Goal: Information Seeking & Learning: Find specific fact

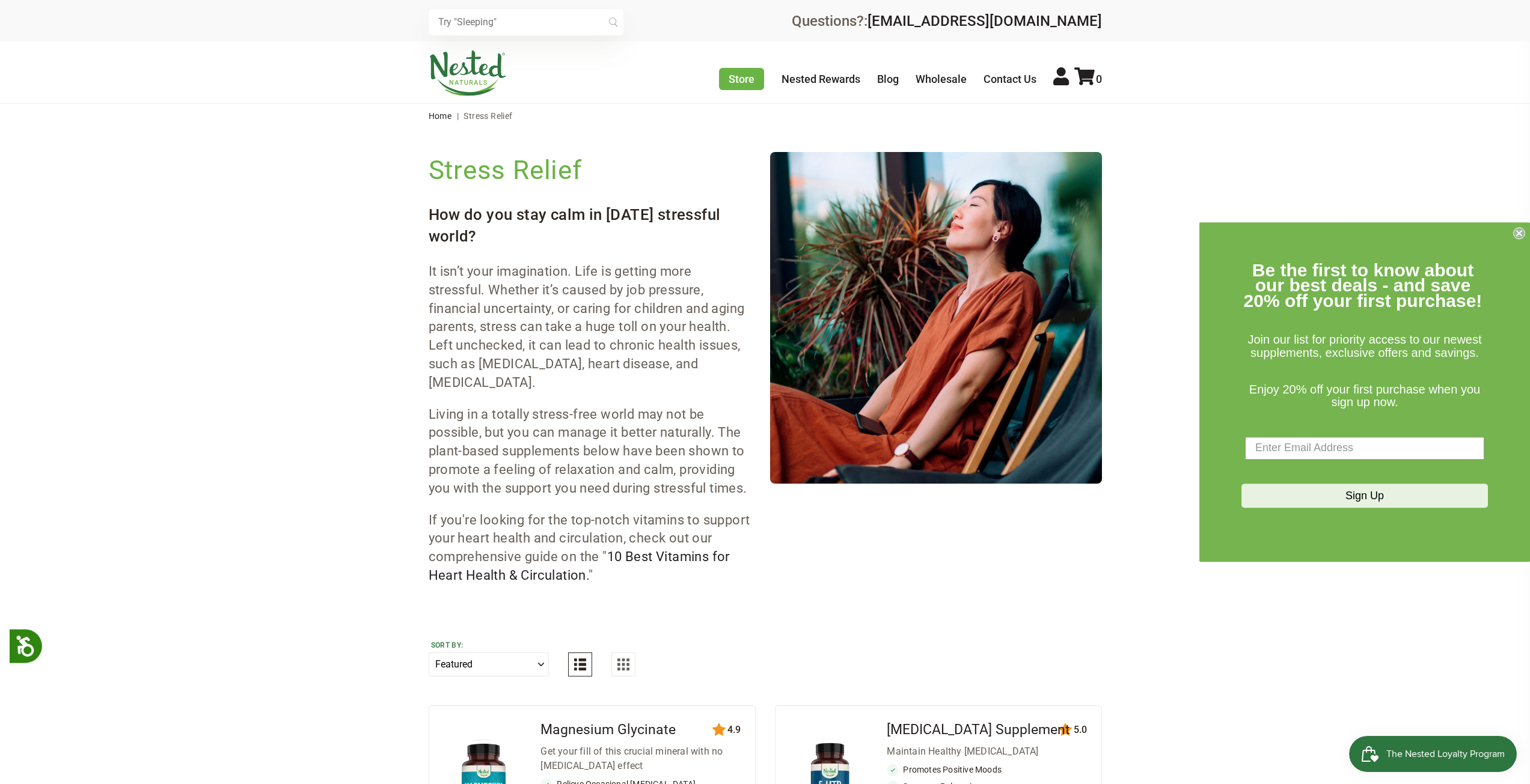
click at [1517, 235] on icon "Close dialog" at bounding box center [1519, 233] width 5 height 5
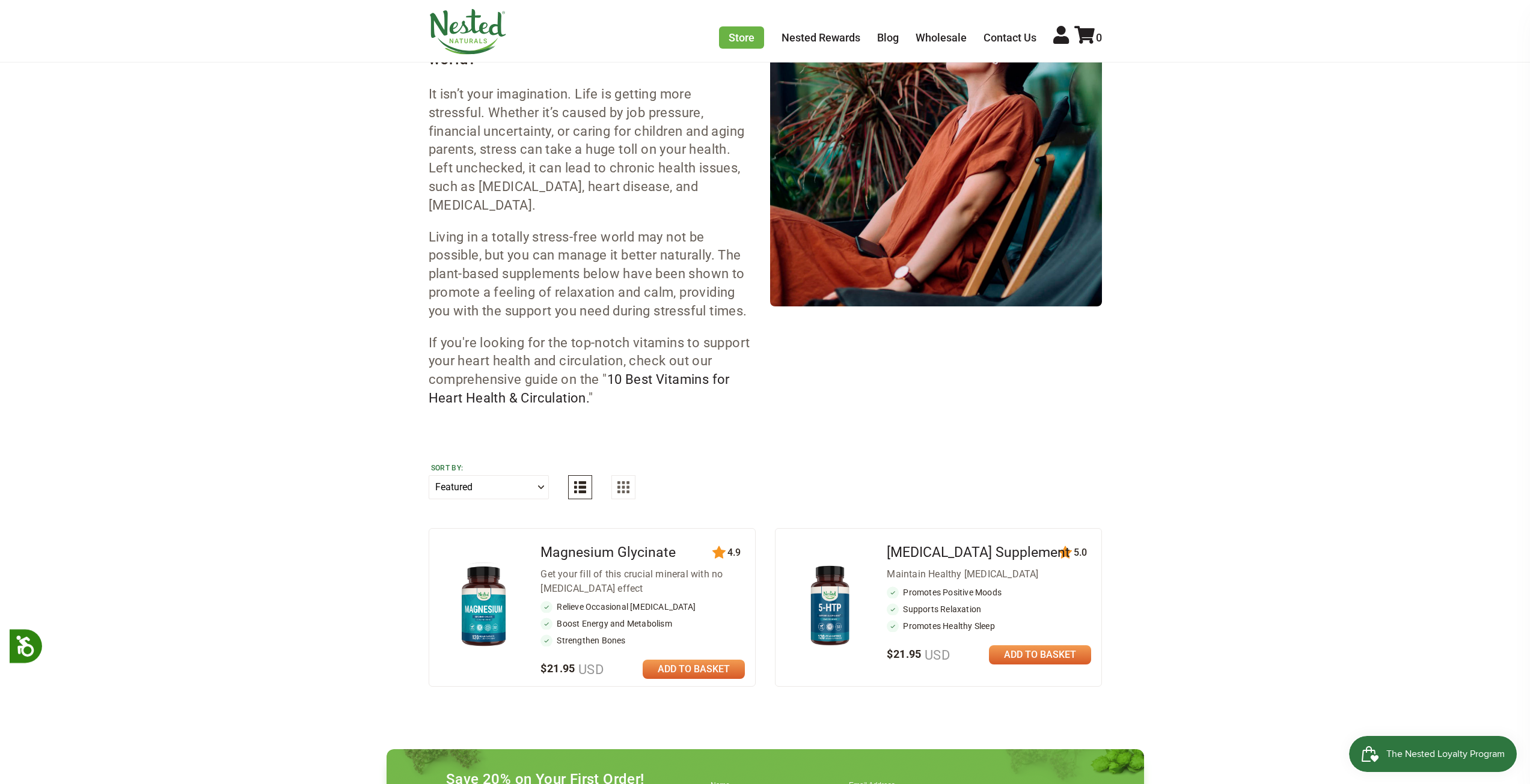
scroll to position [360, 0]
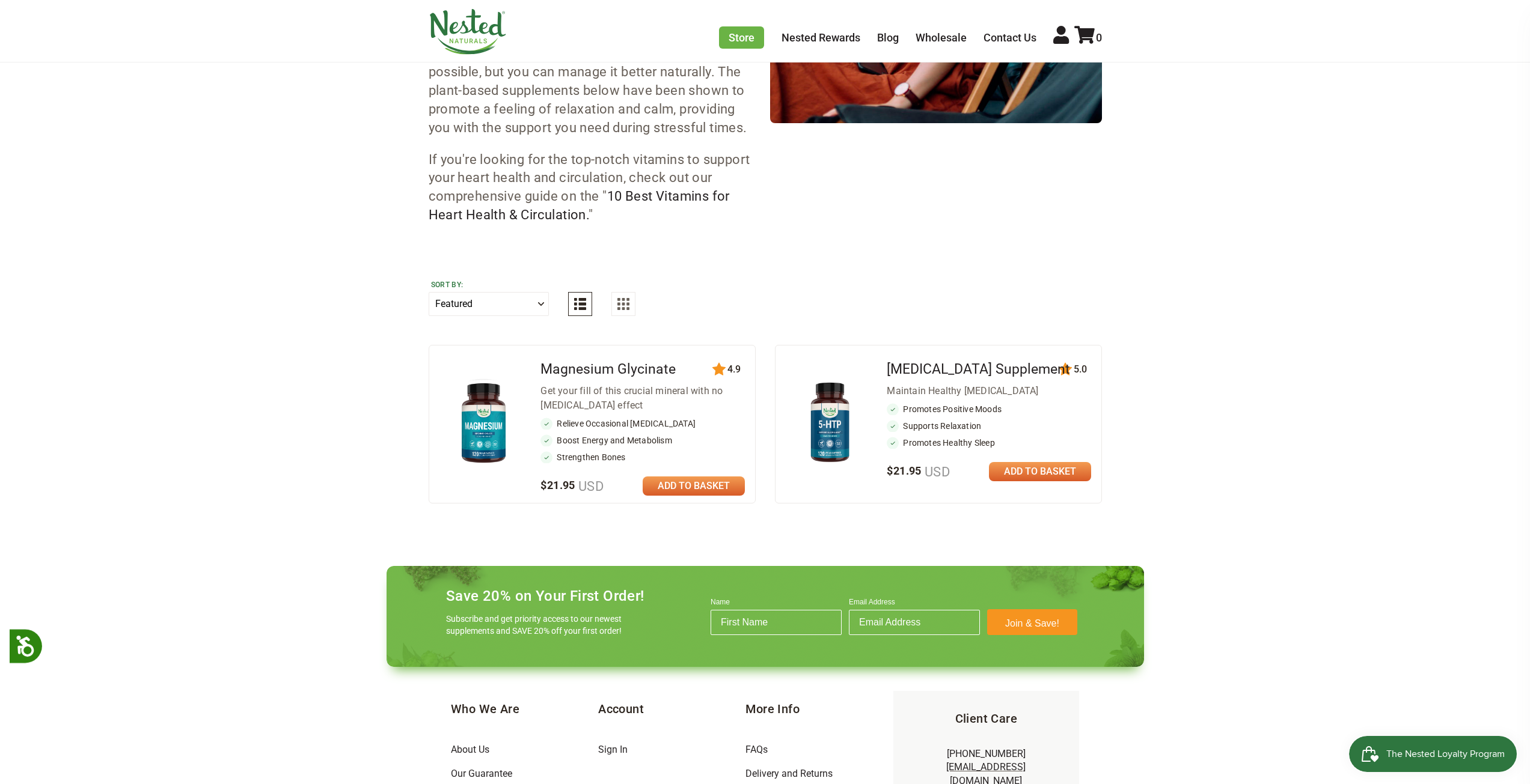
click at [536, 316] on select "Featured Highest Rated Best-Selling Alphabetically Newest First" at bounding box center [488, 303] width 120 height 24
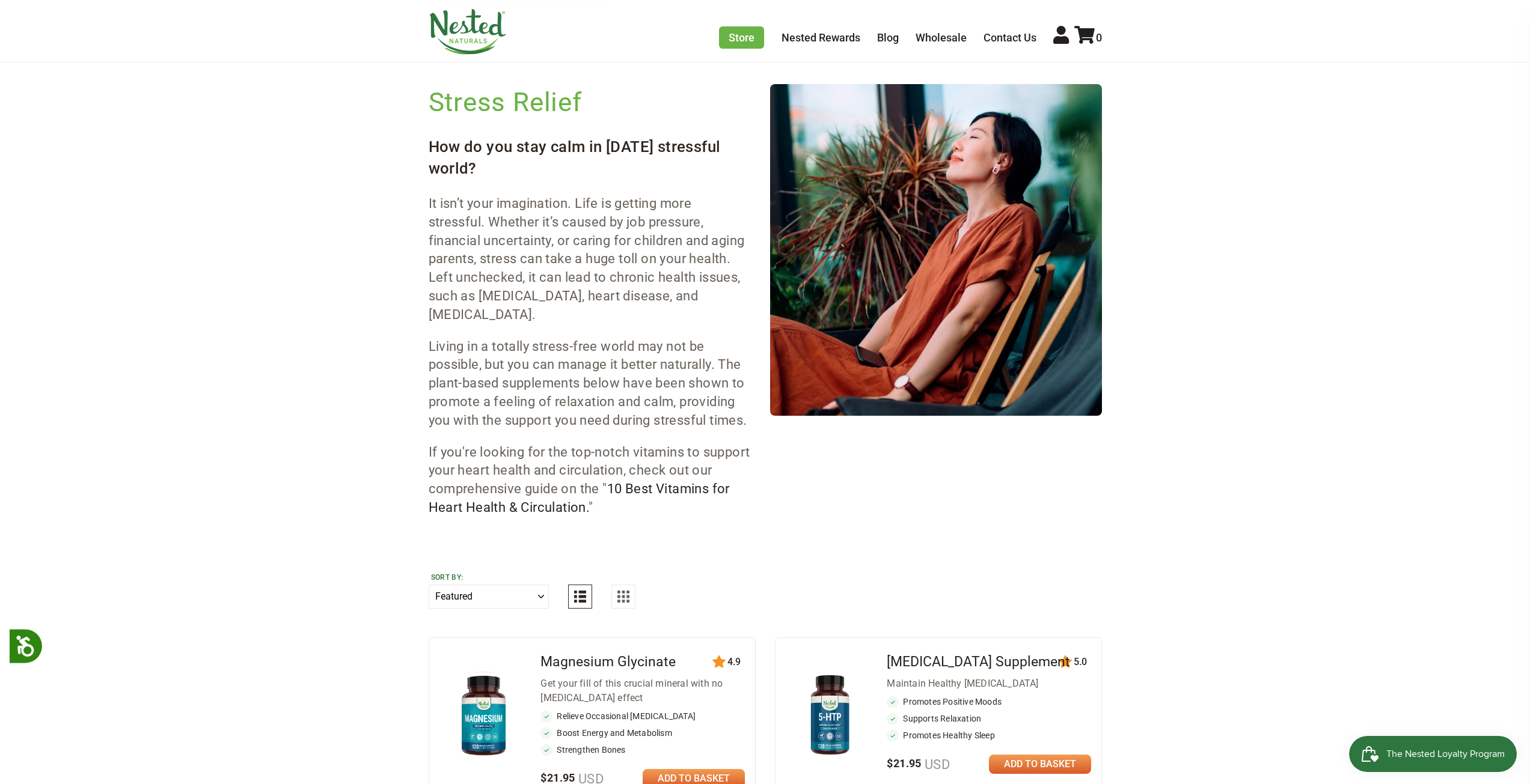
scroll to position [0, 0]
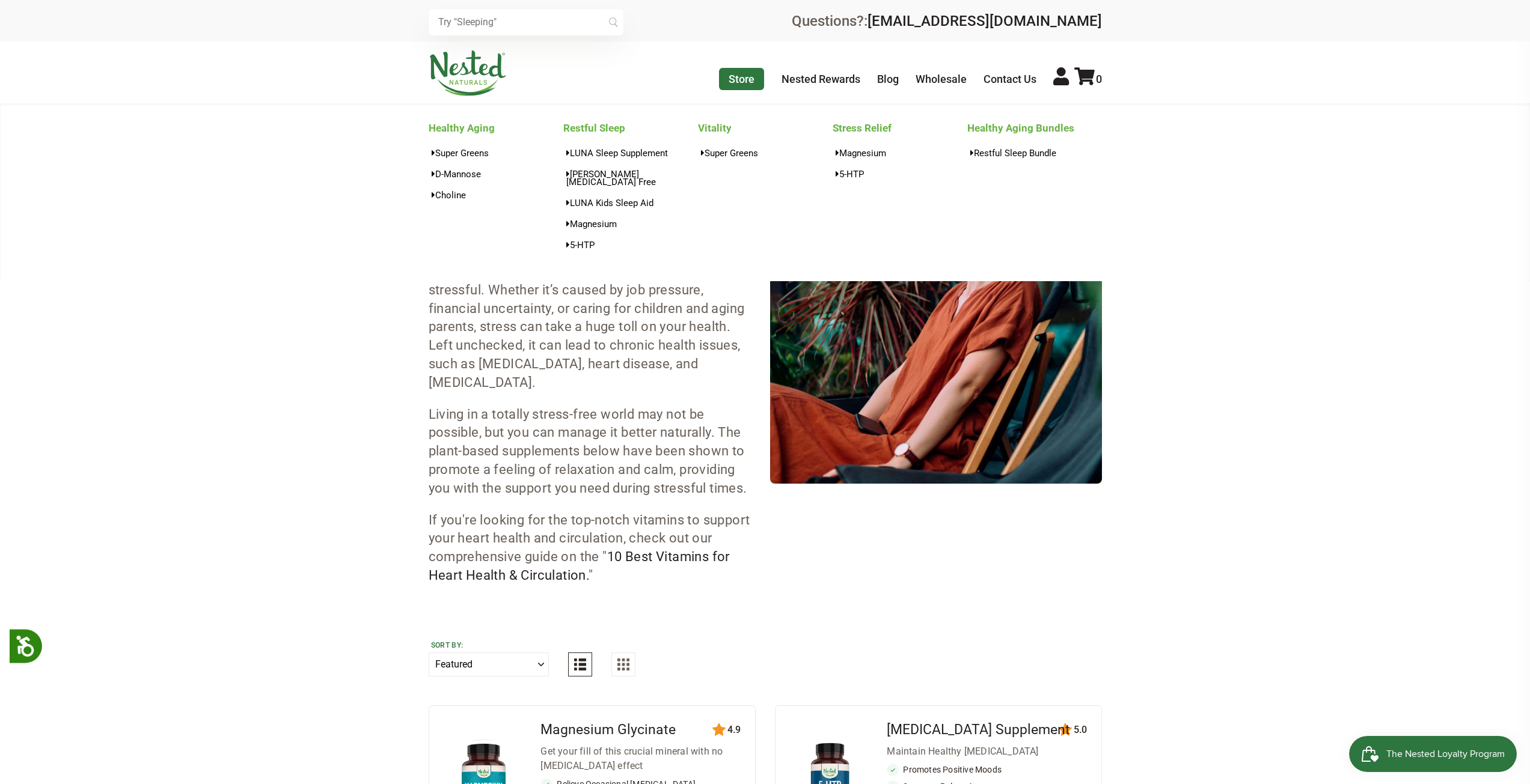
click at [742, 71] on link "Store" at bounding box center [741, 79] width 45 height 22
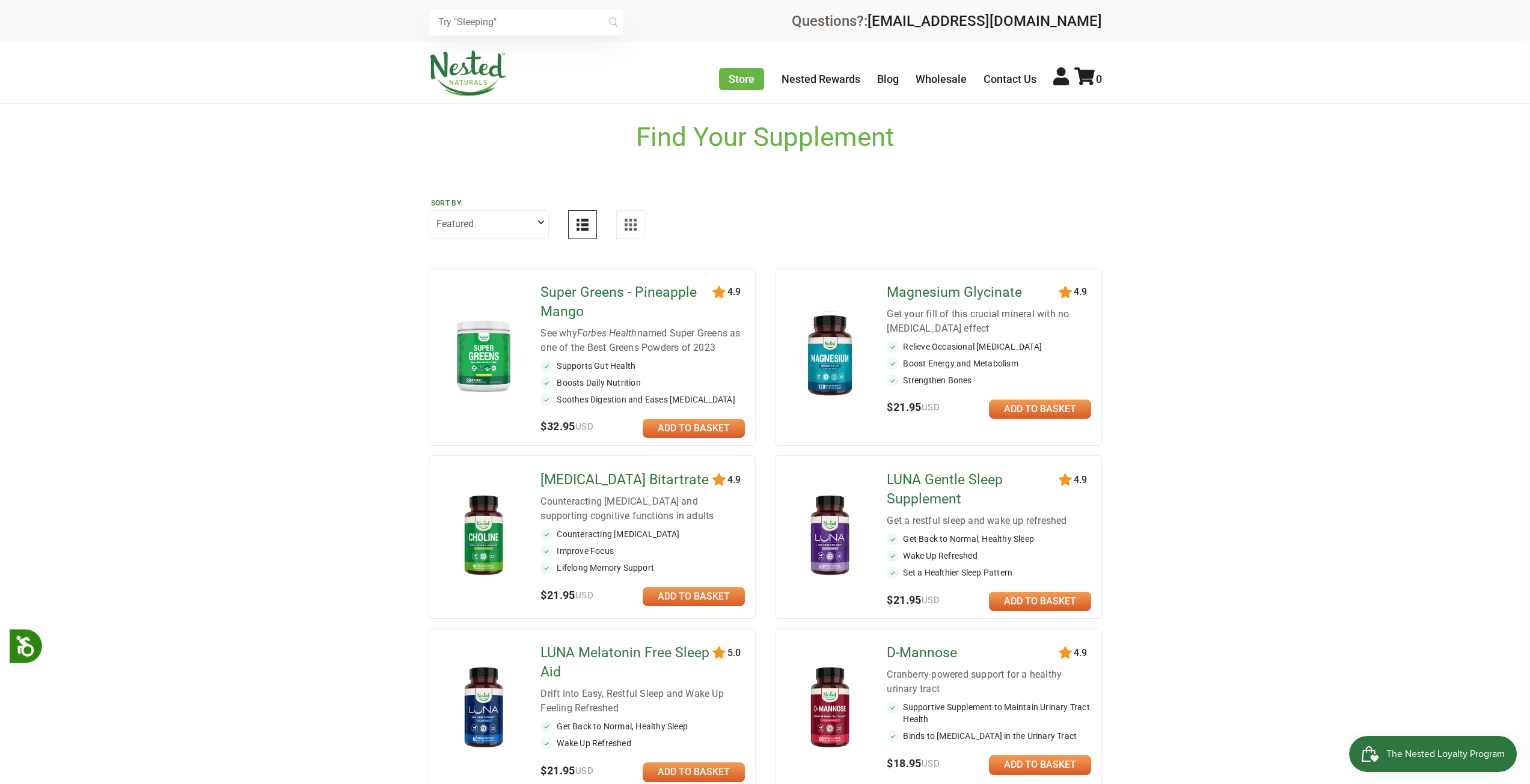
click at [499, 22] on input "text" at bounding box center [526, 22] width 195 height 27
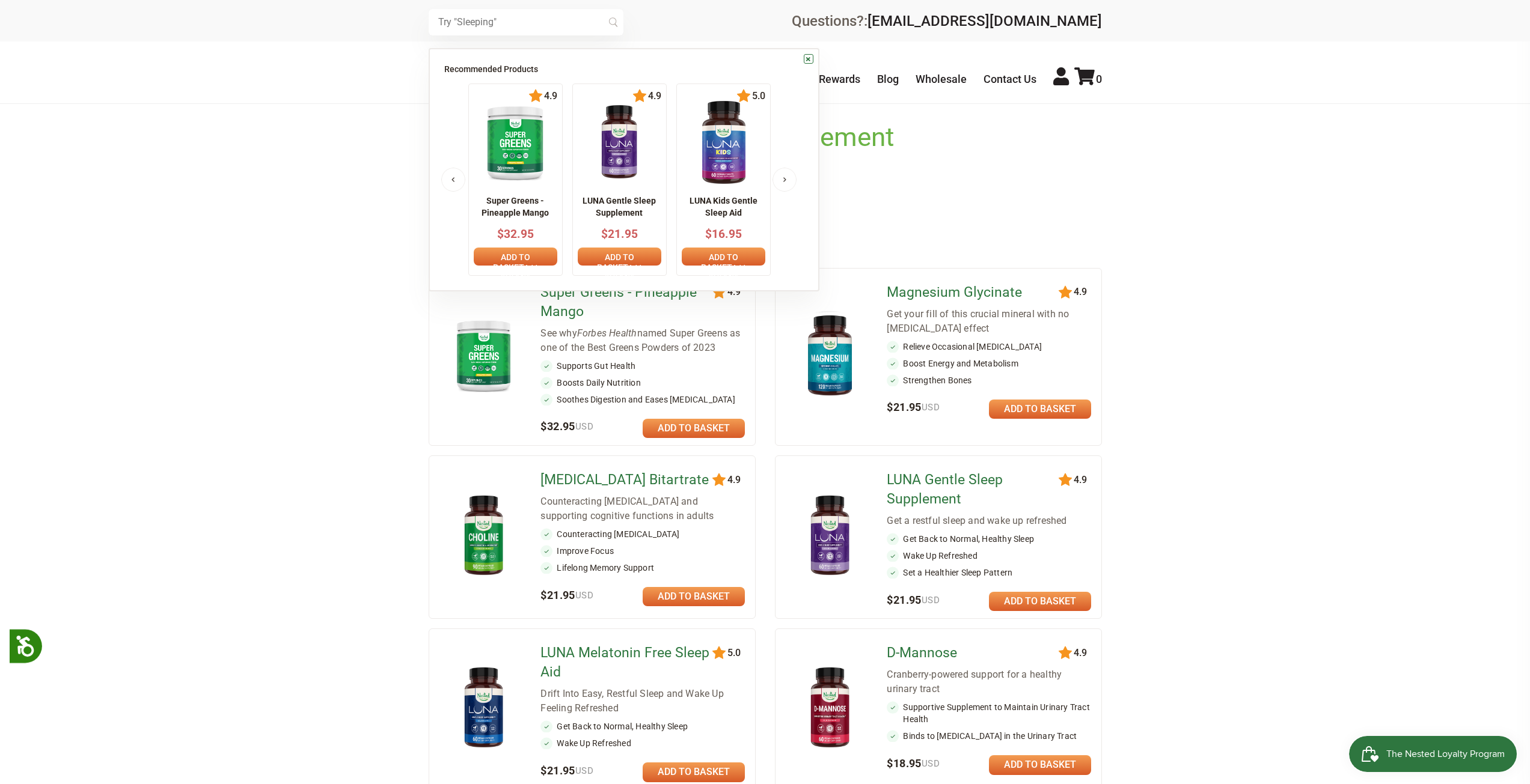
paste input "Nested Naturals - Stress Reset"
type input "Stress Reset"
